Goal: Transaction & Acquisition: Purchase product/service

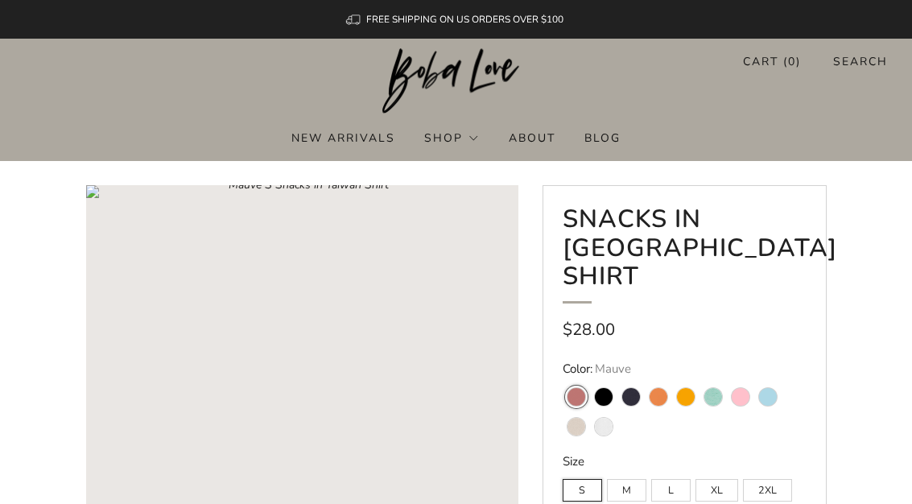
click at [711, 388] on variant-swatch "[PERSON_NAME]" at bounding box center [713, 397] width 18 height 18
click at [699, 377] on input "[PERSON_NAME]" at bounding box center [699, 377] width 1 height 1
radio input "true"
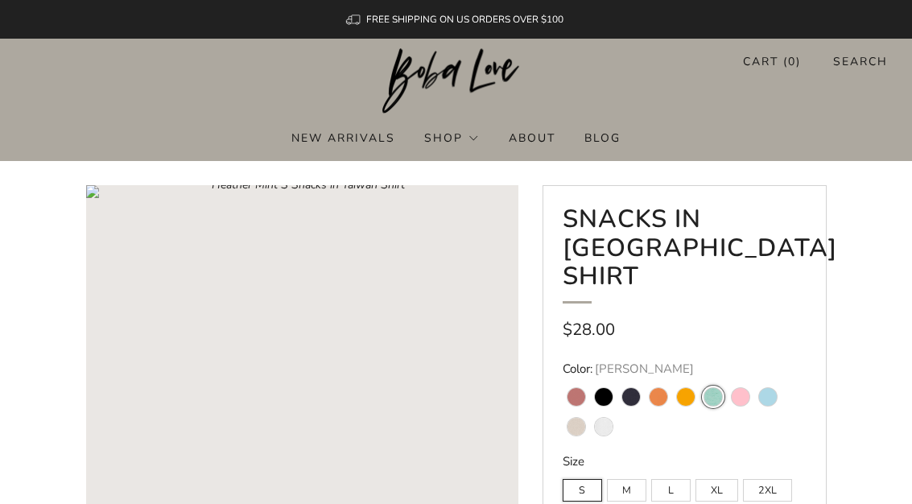
click at [773, 388] on variant-swatch "Light Blue" at bounding box center [768, 397] width 18 height 18
click at [754, 377] on input "Light Blue" at bounding box center [753, 377] width 1 height 1
radio input "true"
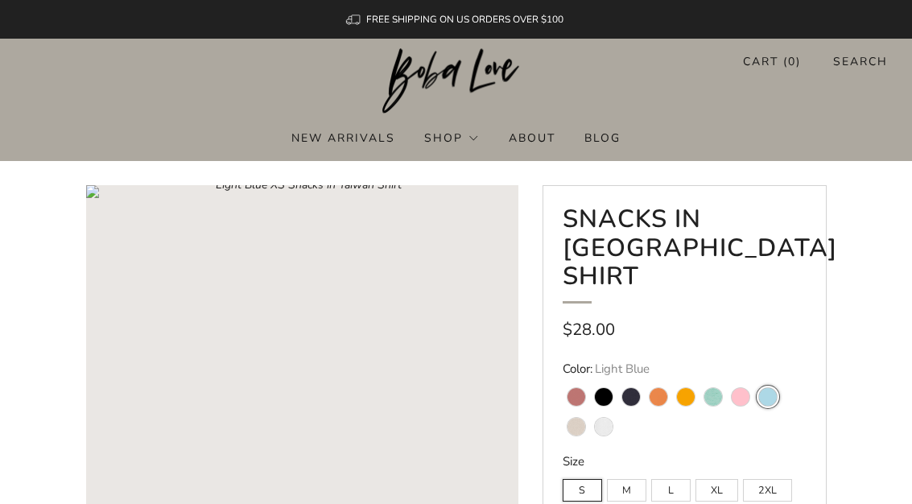
click at [572, 418] on variant-swatch "Soft Cream" at bounding box center [576, 427] width 18 height 18
click at [563, 407] on input "Soft Cream" at bounding box center [562, 407] width 1 height 1
radio input "true"
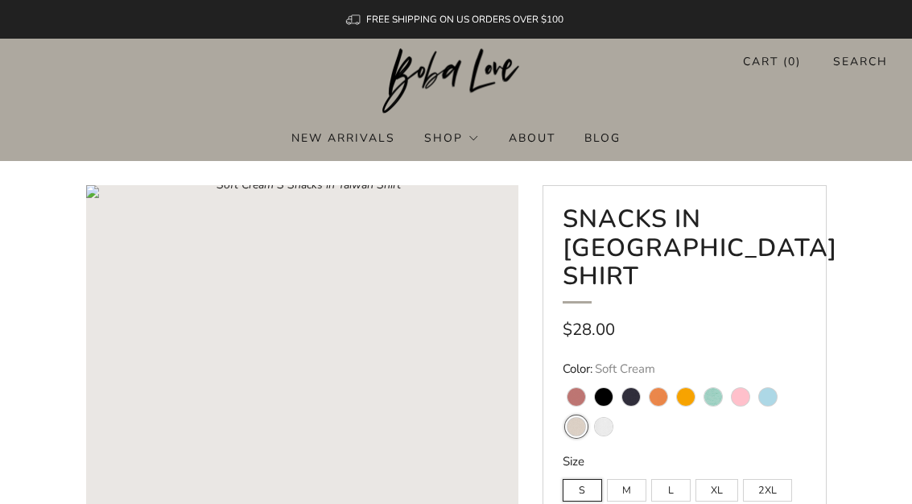
click at [608, 418] on variant-swatch "White" at bounding box center [604, 427] width 18 height 18
click at [590, 407] on input "White" at bounding box center [589, 407] width 1 height 1
radio input "true"
